Goal: Information Seeking & Learning: Learn about a topic

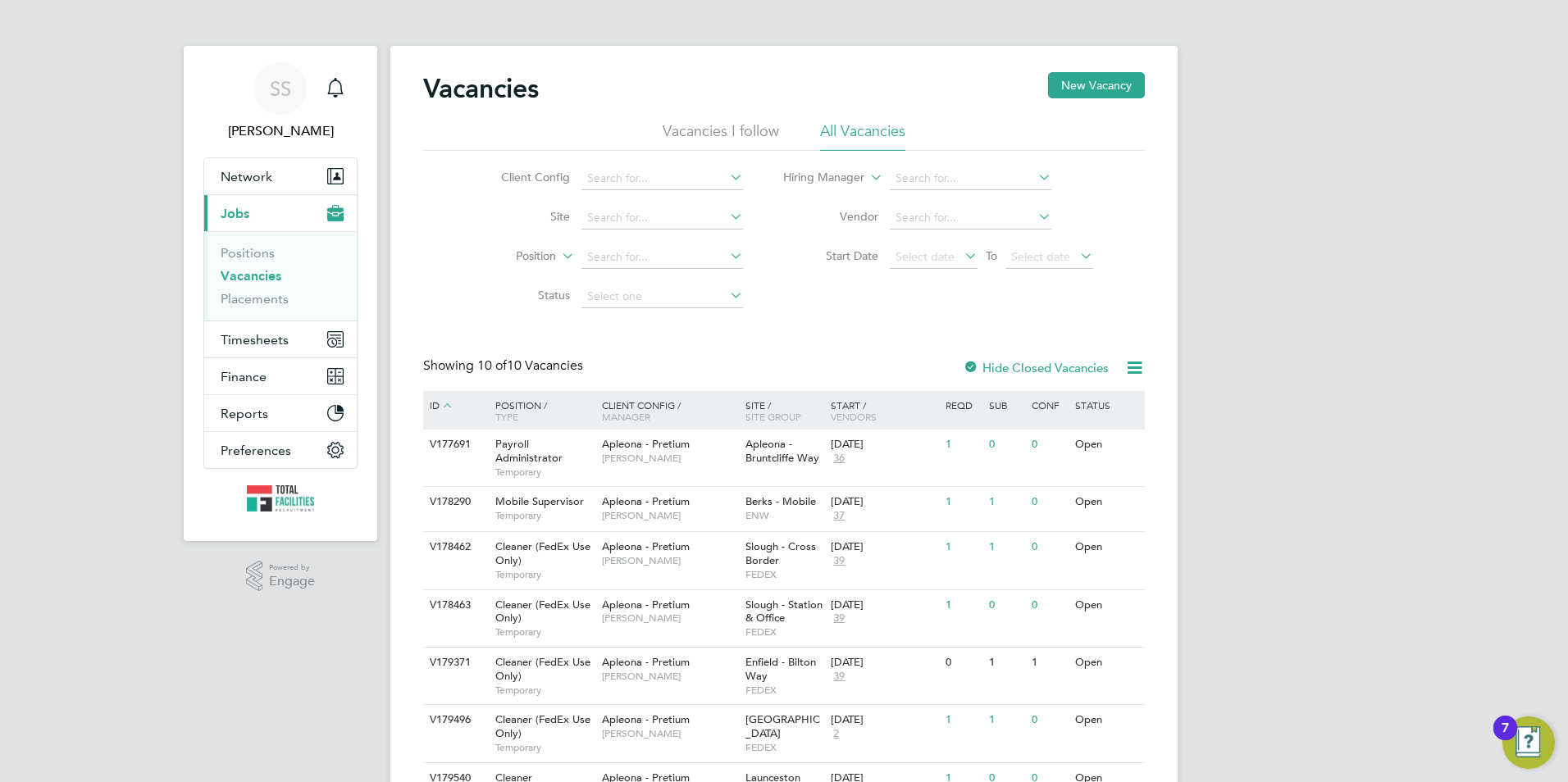
click at [253, 273] on link "Vacancies" at bounding box center [250, 275] width 60 height 15
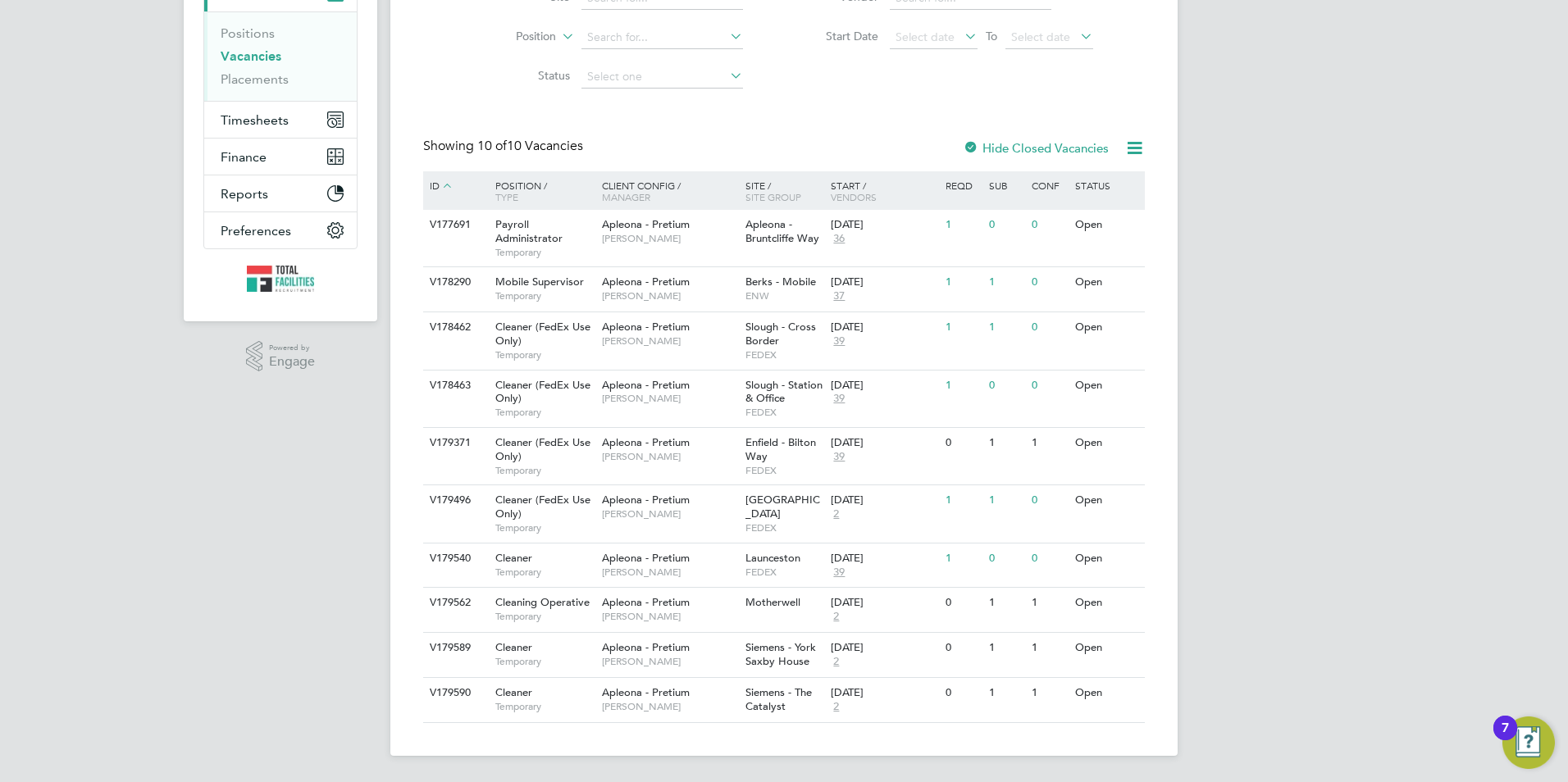
scroll to position [195, 0]
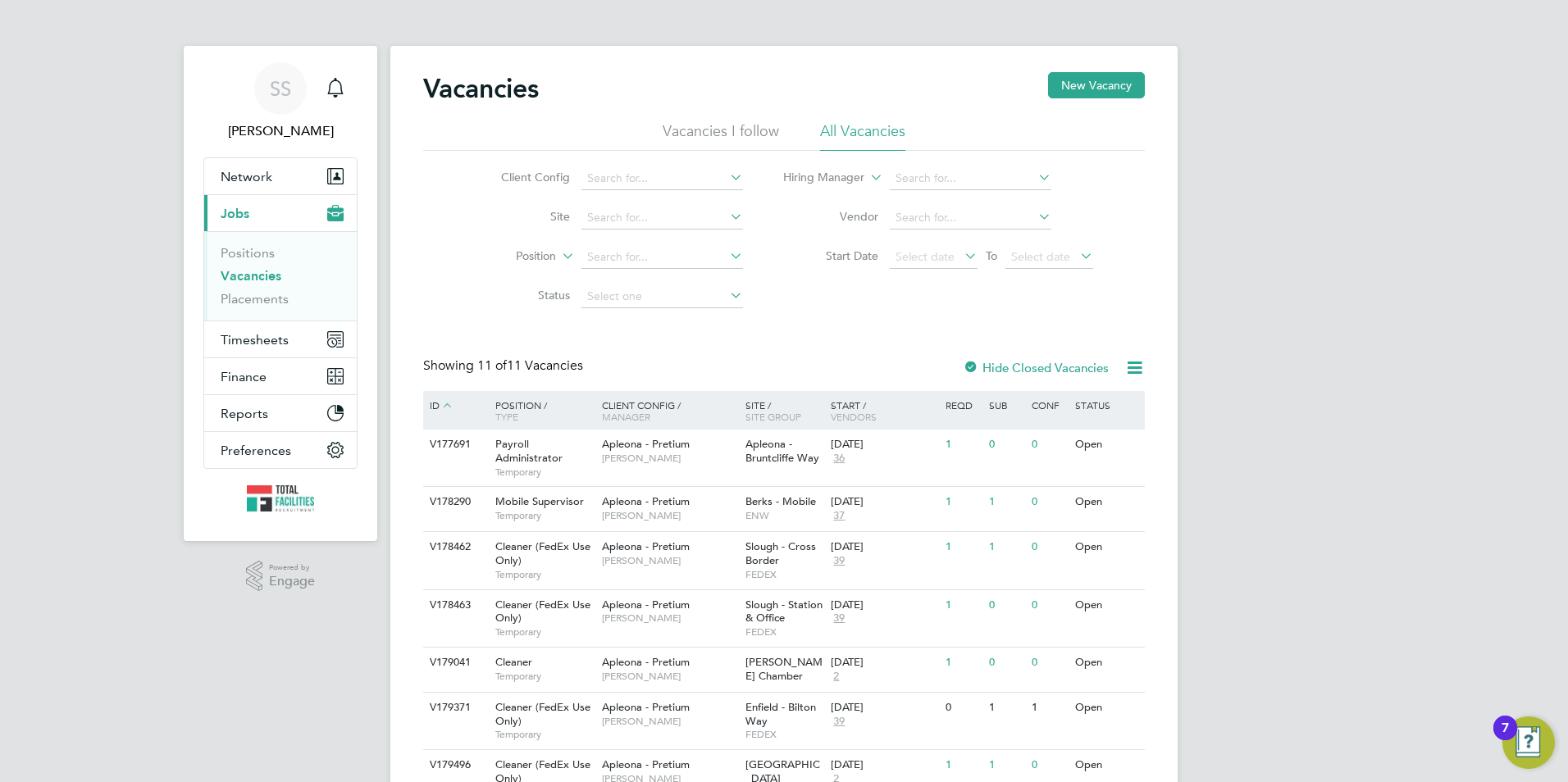
click at [255, 276] on link "Vacancies" at bounding box center [250, 275] width 60 height 15
click at [238, 259] on li "Positions" at bounding box center [281, 257] width 123 height 23
click at [236, 265] on li "Positions" at bounding box center [281, 257] width 123 height 23
click at [237, 281] on link "Vacancies" at bounding box center [250, 275] width 60 height 15
click at [236, 275] on link "Vacancies" at bounding box center [250, 275] width 60 height 15
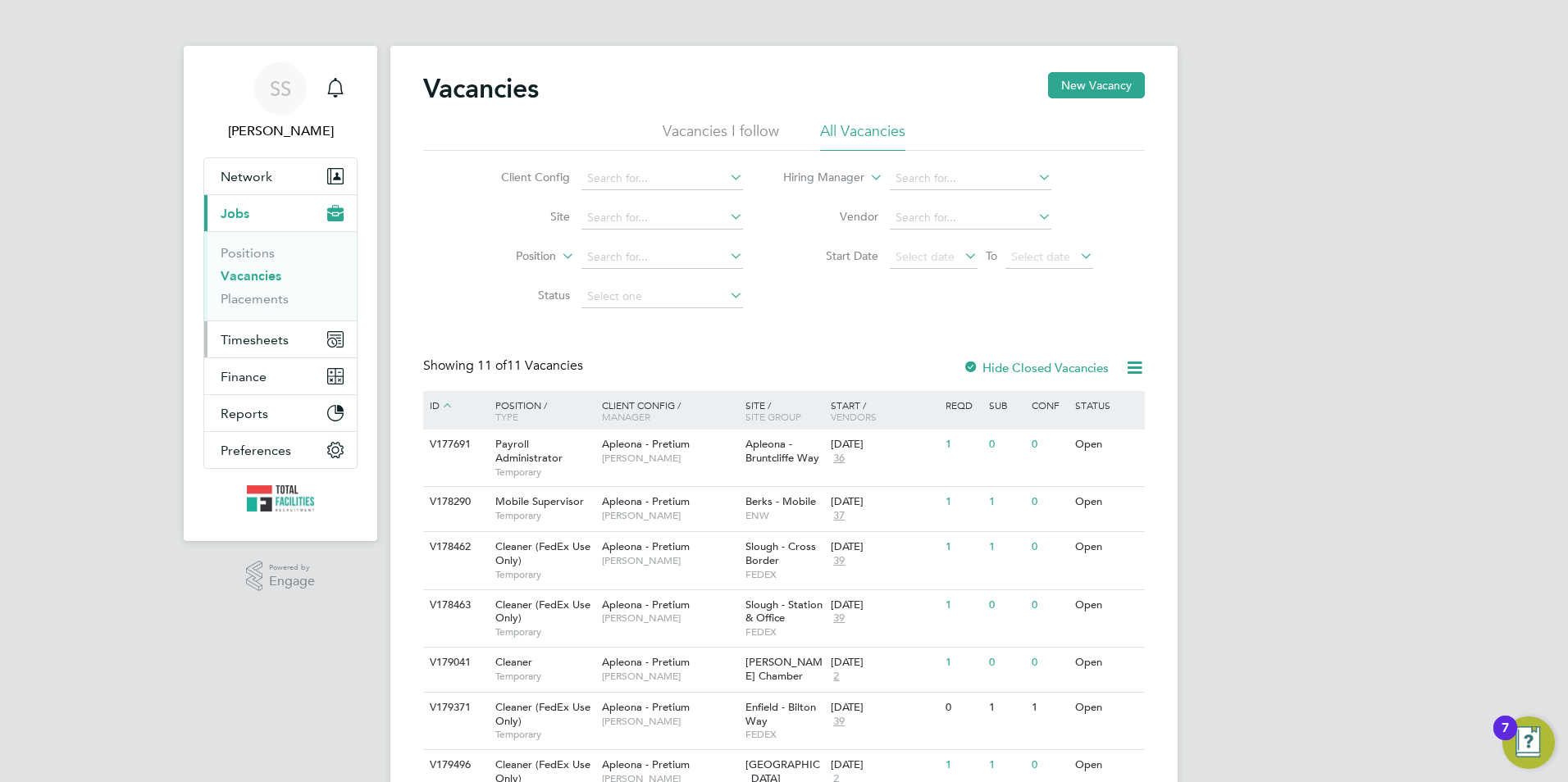
click at [261, 341] on span "Timesheets" at bounding box center [254, 339] width 68 height 15
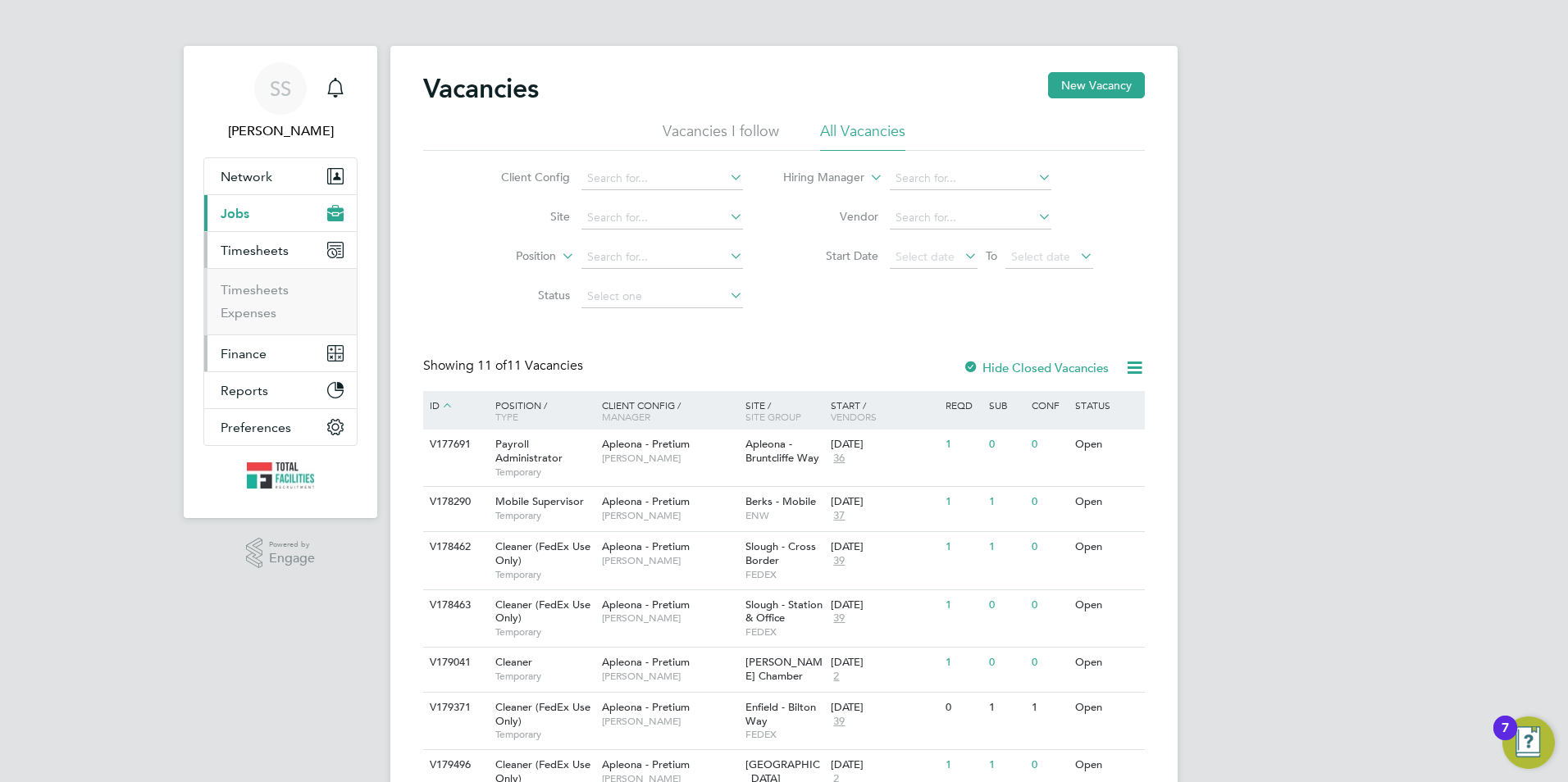
click at [254, 339] on button "Finance" at bounding box center [281, 353] width 153 height 36
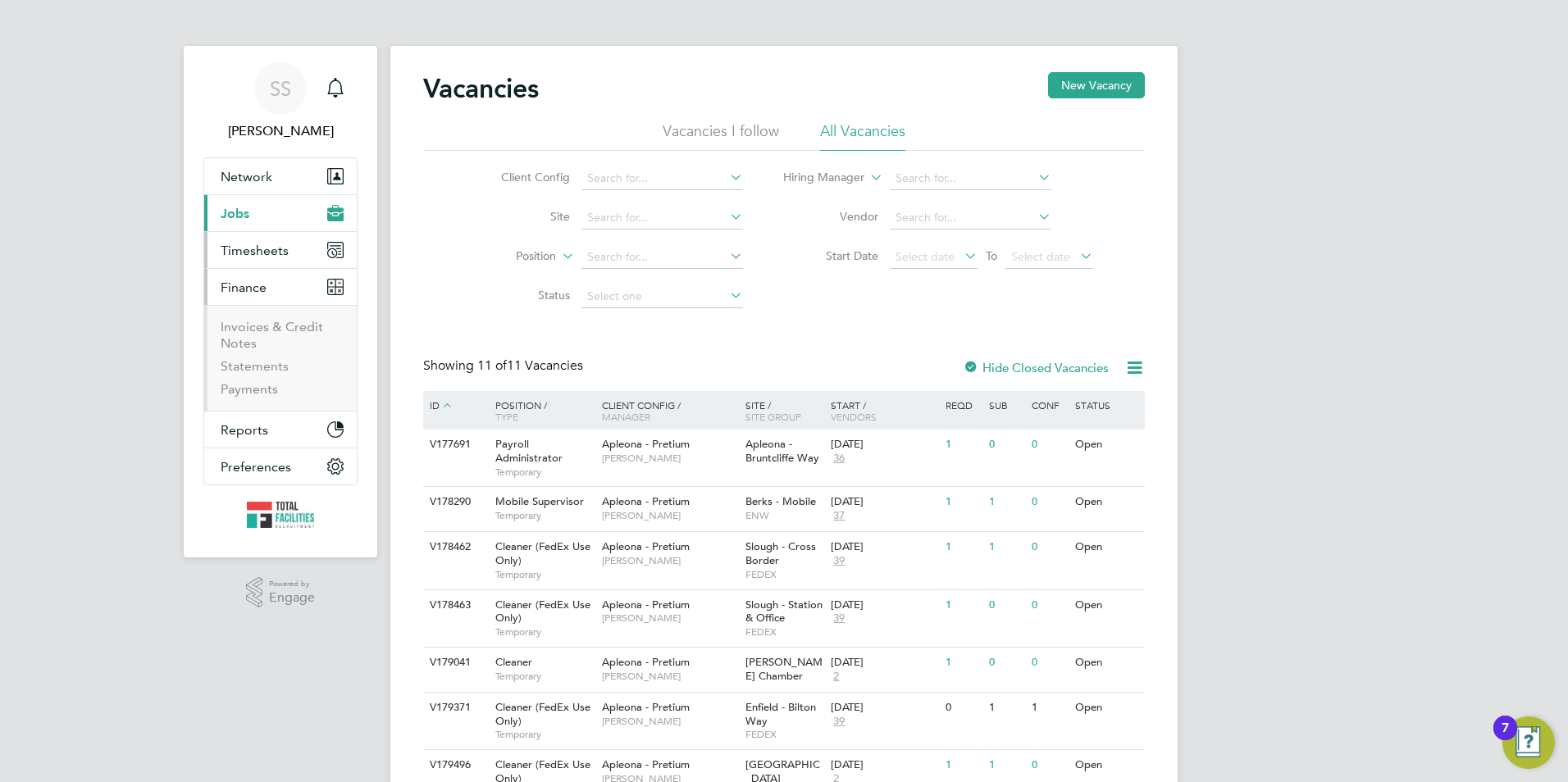
click at [233, 248] on span "Timesheets" at bounding box center [254, 250] width 68 height 15
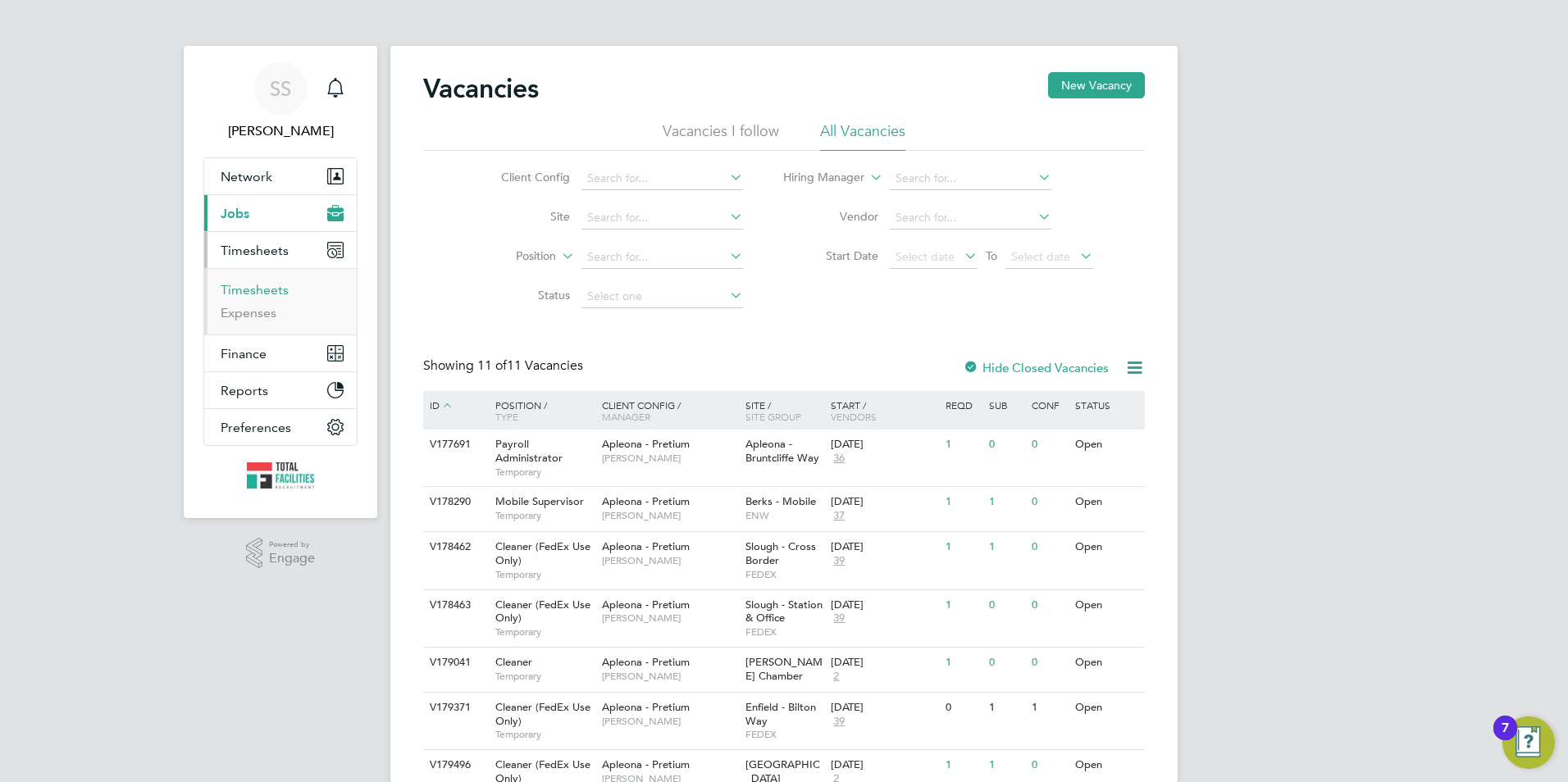
click at [241, 285] on link "Timesheets" at bounding box center [254, 289] width 68 height 15
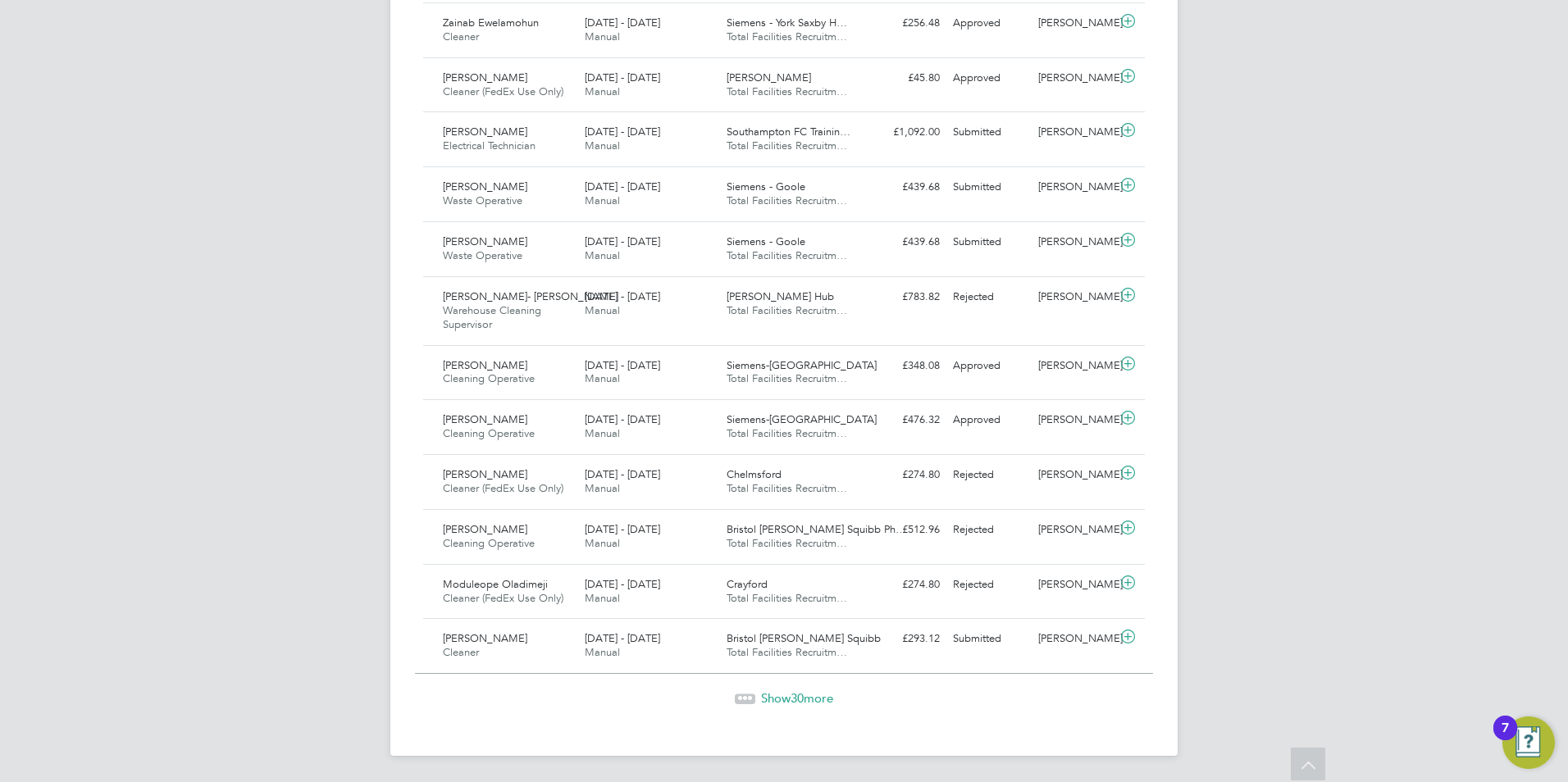
click at [809, 695] on span "Show 30 more" at bounding box center [797, 698] width 72 height 15
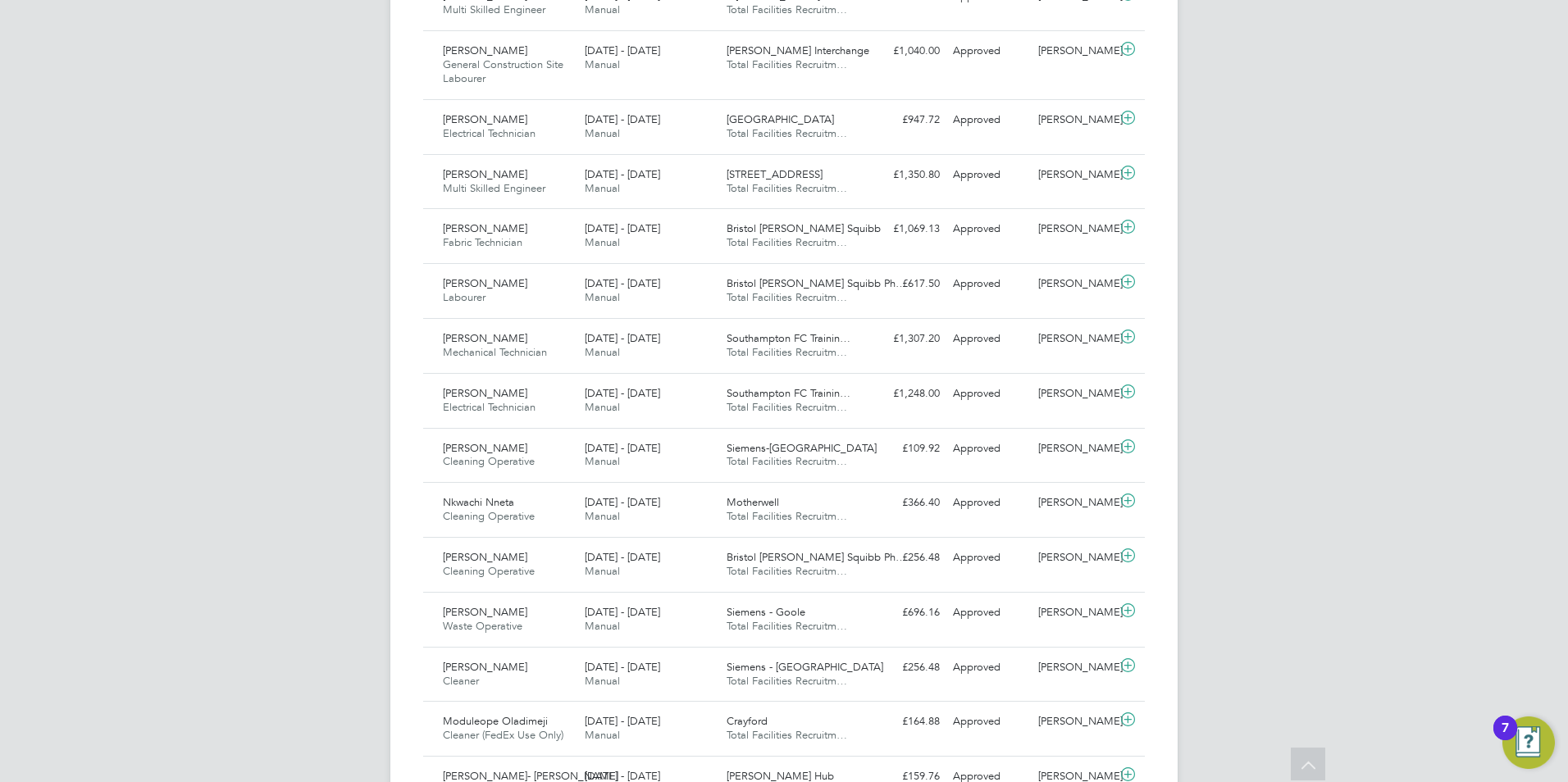
scroll to position [2297, 0]
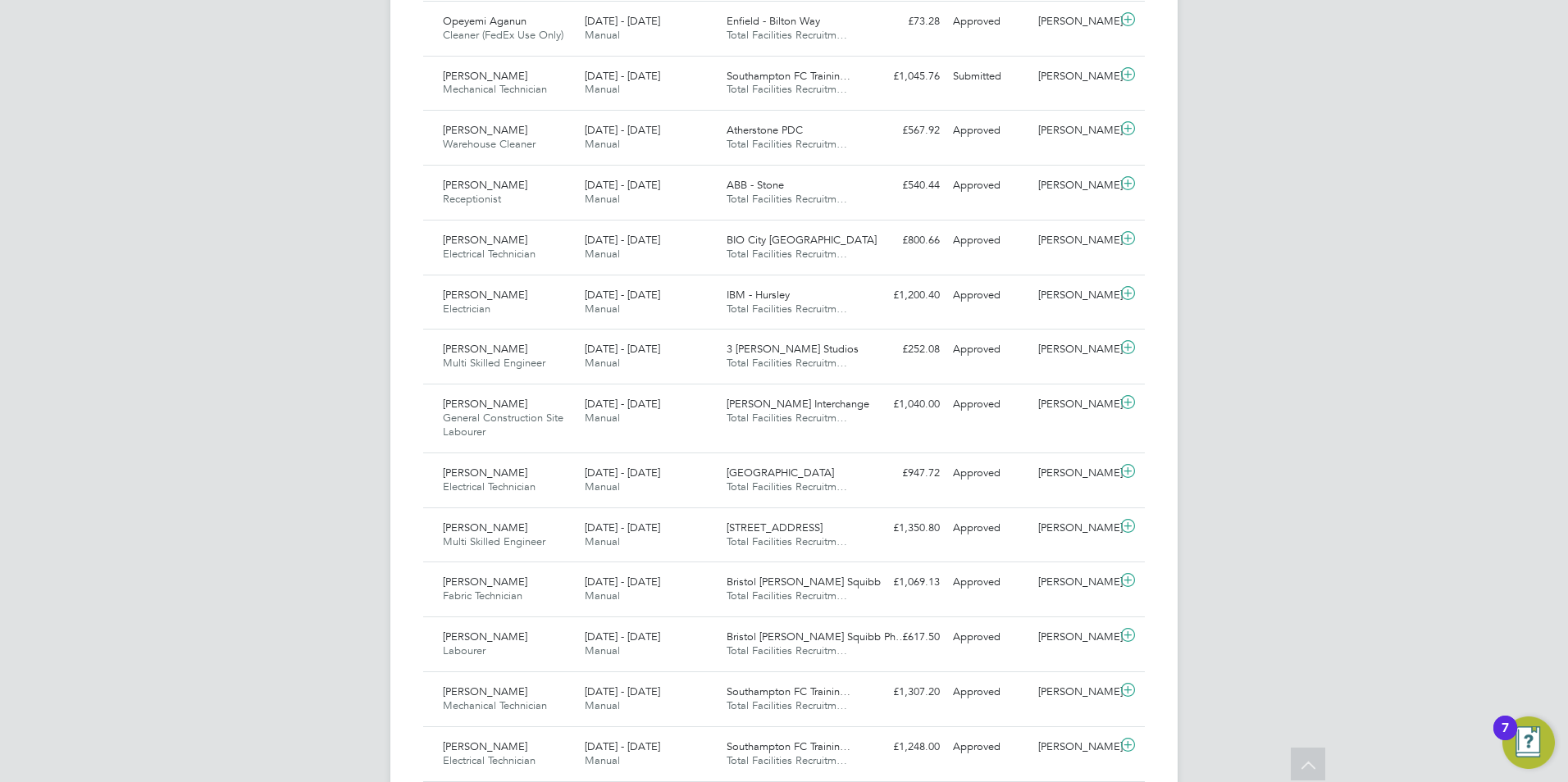
drag, startPoint x: 1219, startPoint y: 411, endPoint x: 1358, endPoint y: 322, distance: 165.1
click at [1298, 772] on icon at bounding box center [1308, 767] width 29 height 38
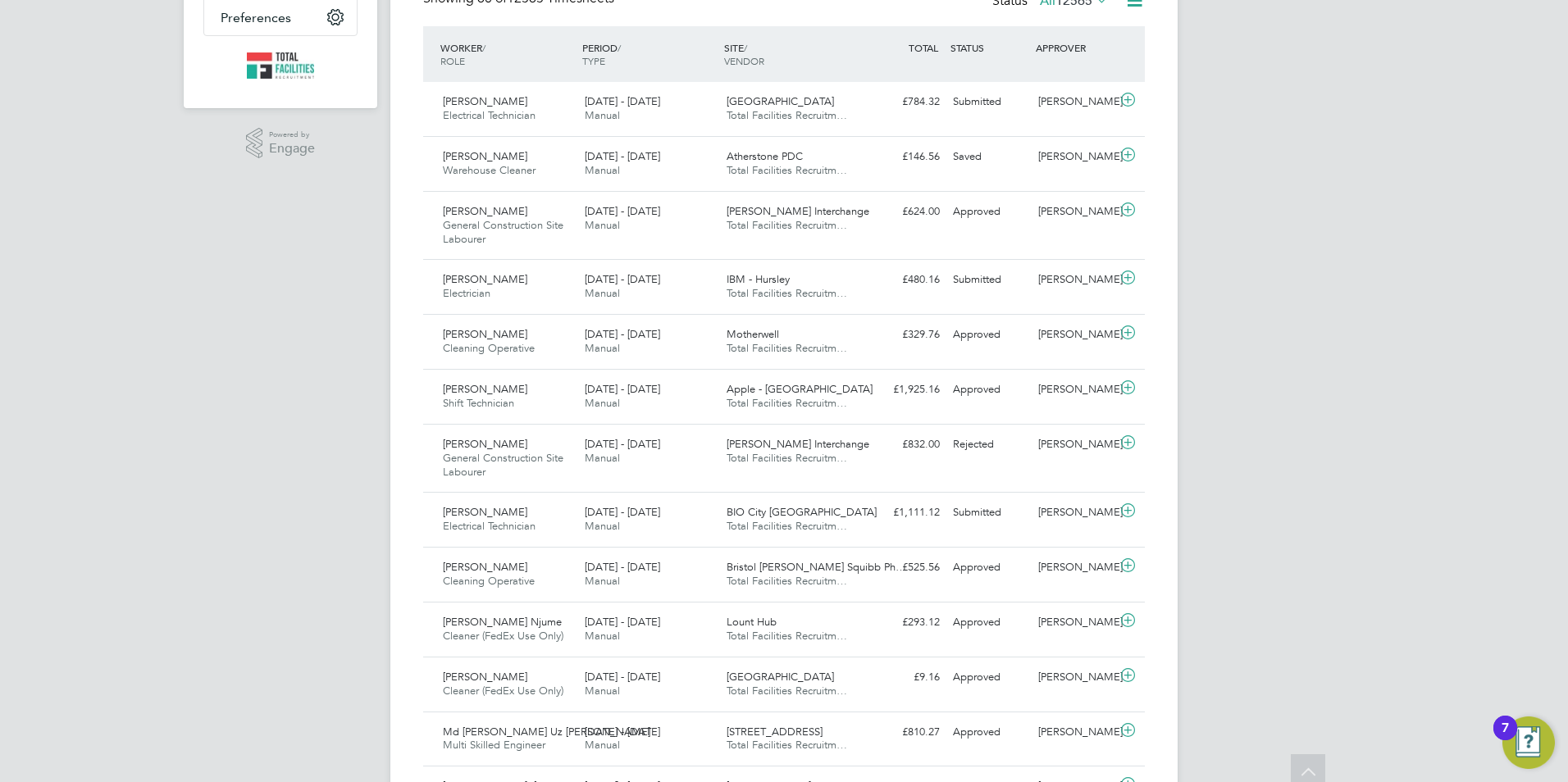
scroll to position [0, 0]
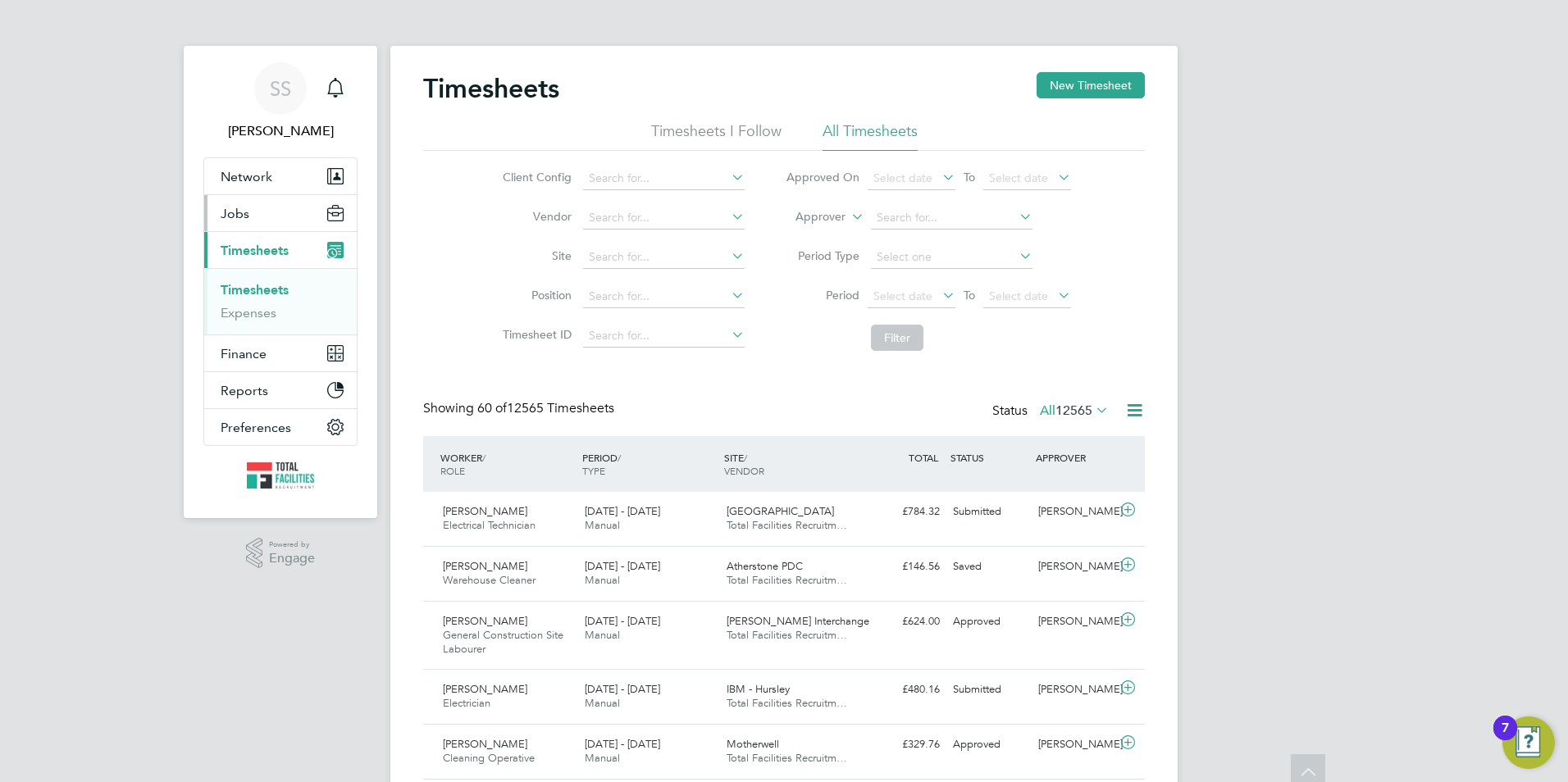
click at [247, 201] on button "Jobs" at bounding box center [281, 213] width 153 height 36
click at [245, 210] on span "Jobs" at bounding box center [235, 213] width 29 height 15
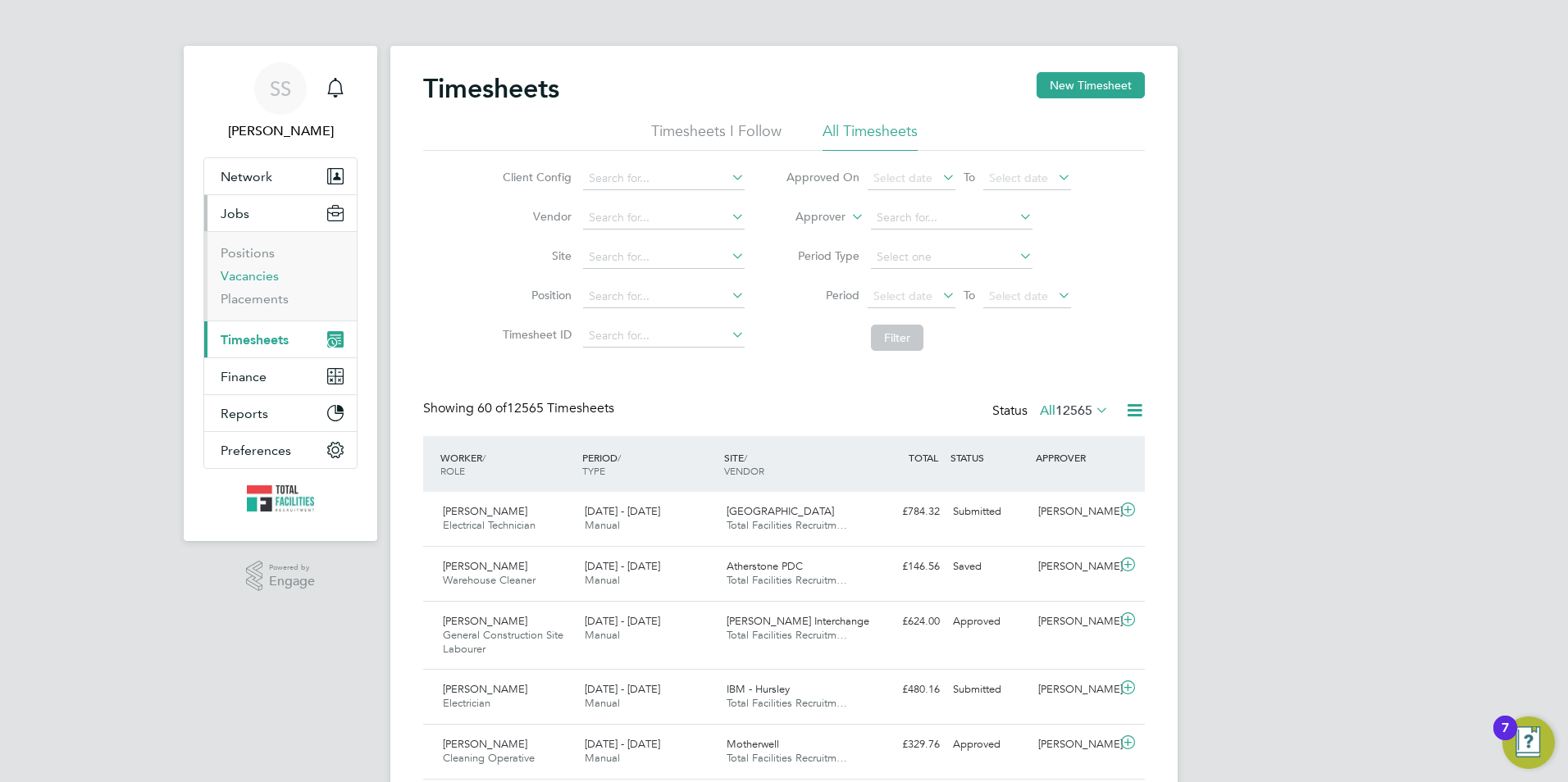
click at [245, 274] on link "Vacancies" at bounding box center [249, 275] width 58 height 15
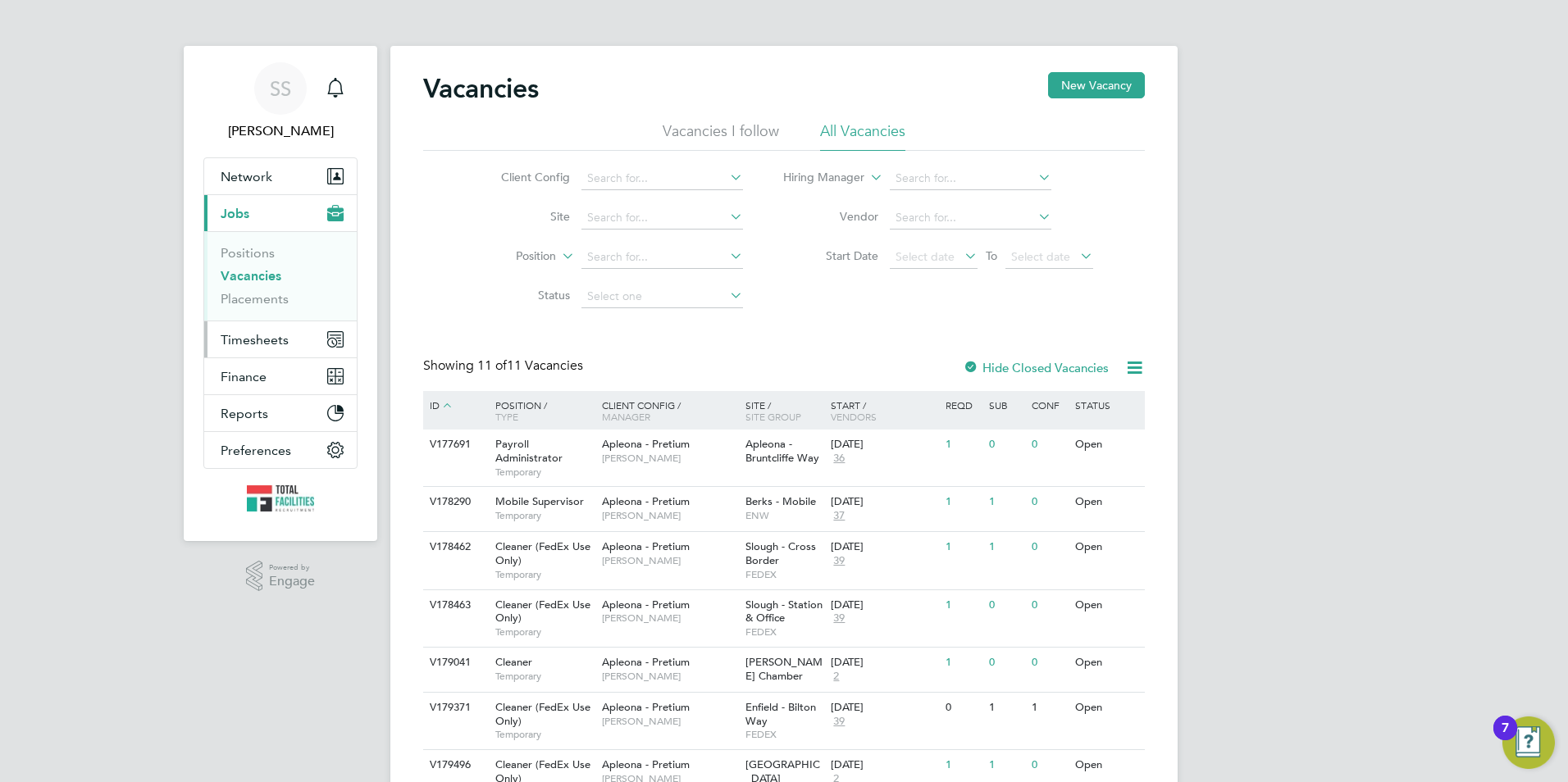
click at [233, 339] on span "Timesheets" at bounding box center [254, 339] width 68 height 15
click at [246, 348] on button "Timesheets" at bounding box center [281, 340] width 153 height 36
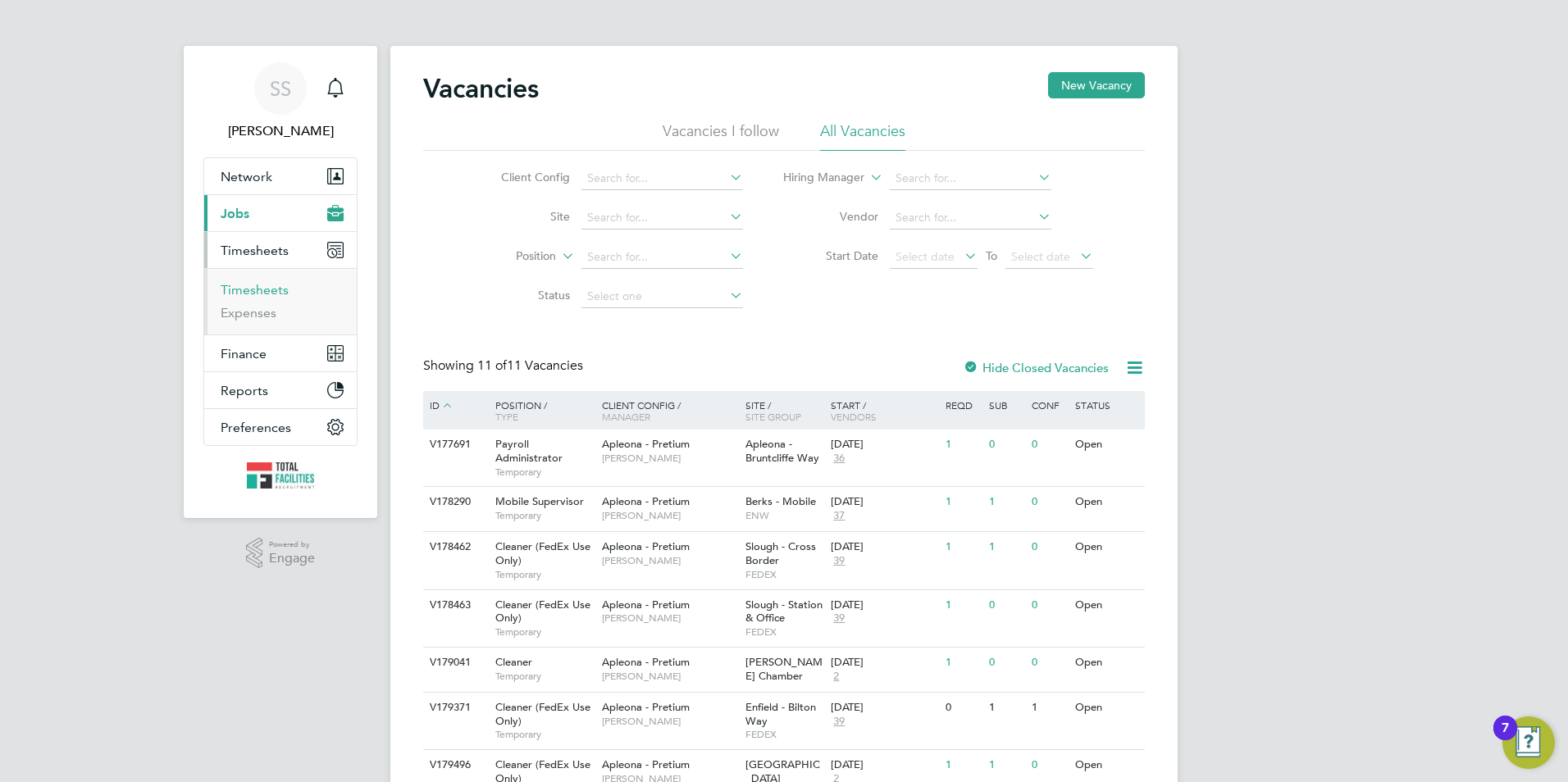
click at [248, 287] on link "Timesheets" at bounding box center [254, 289] width 68 height 15
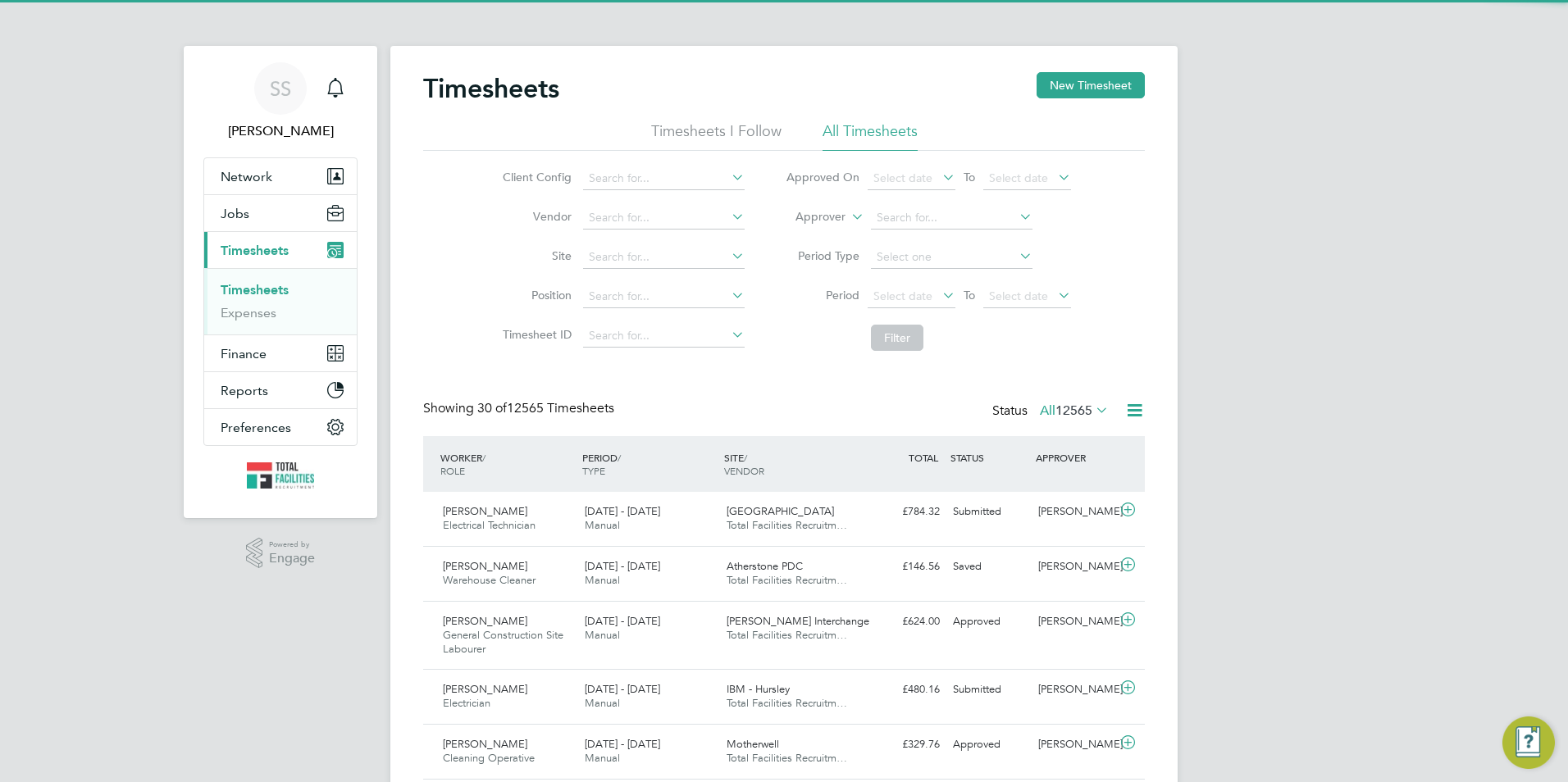
scroll to position [55, 143]
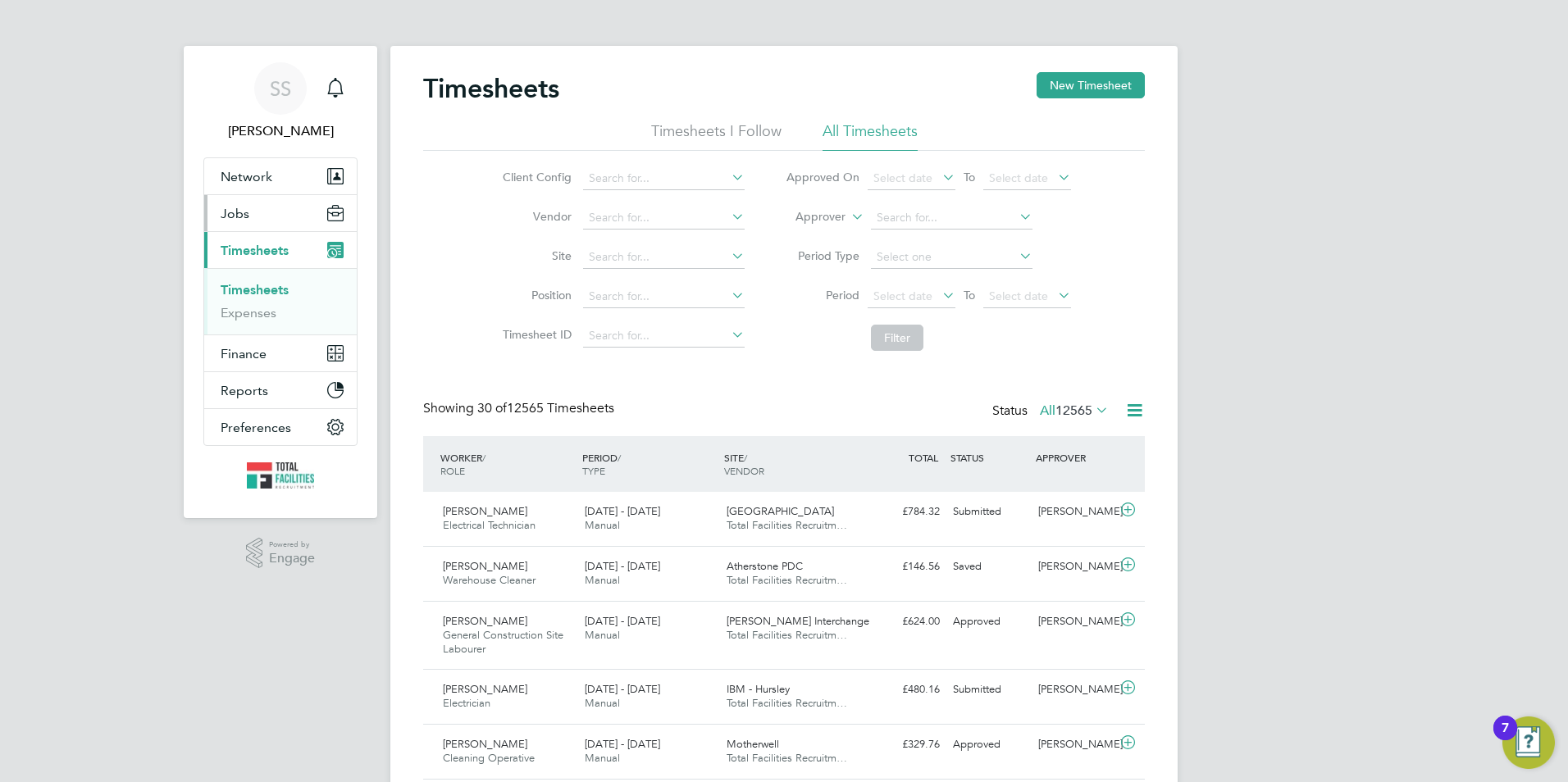
click at [239, 201] on button "Jobs" at bounding box center [281, 213] width 153 height 36
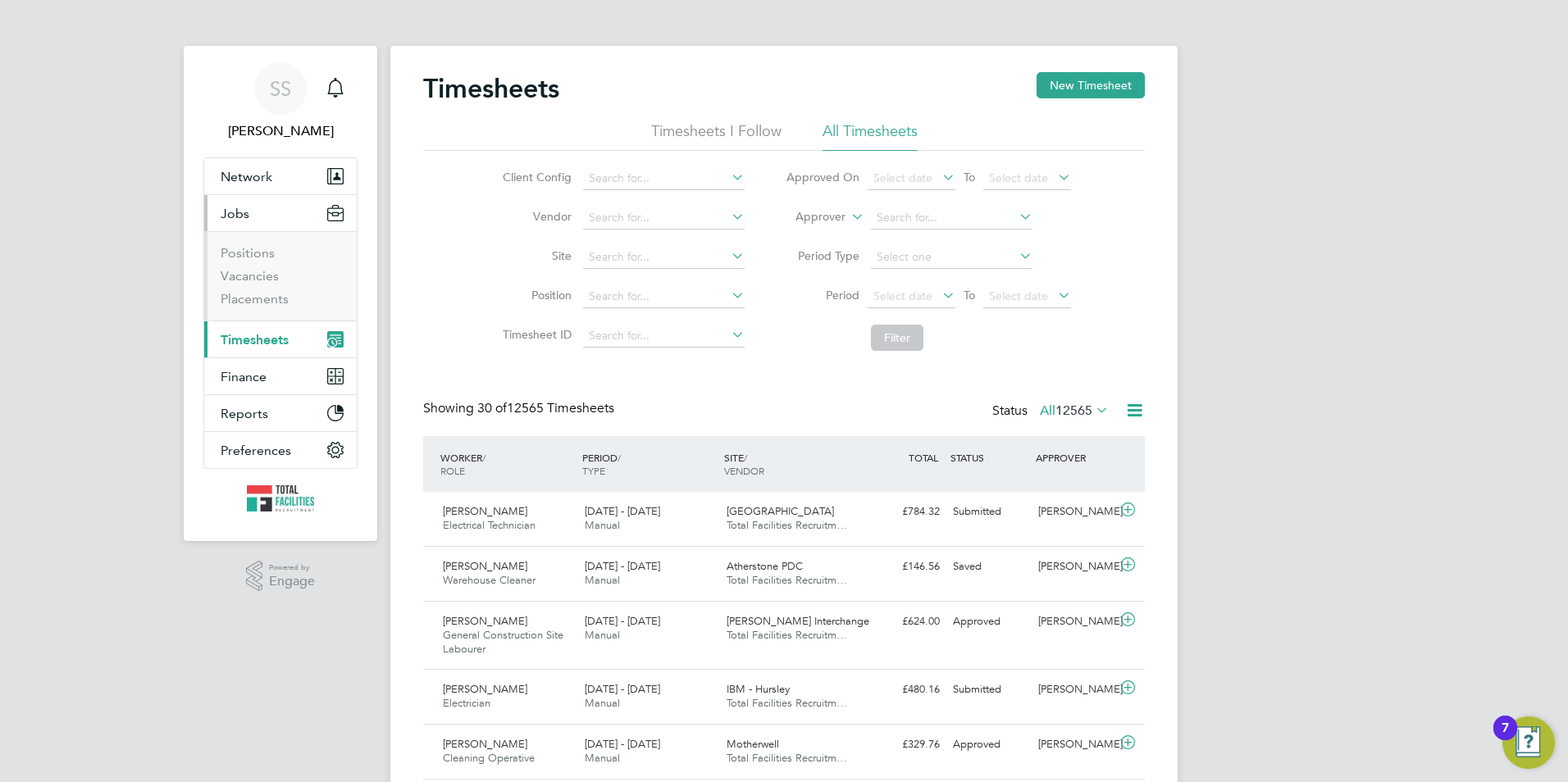
click at [239, 263] on li "Positions" at bounding box center [281, 257] width 123 height 23
click at [239, 266] on li "Positions" at bounding box center [281, 257] width 123 height 23
click at [241, 271] on link "Vacancies" at bounding box center [249, 275] width 58 height 15
